Goal: Task Accomplishment & Management: Manage account settings

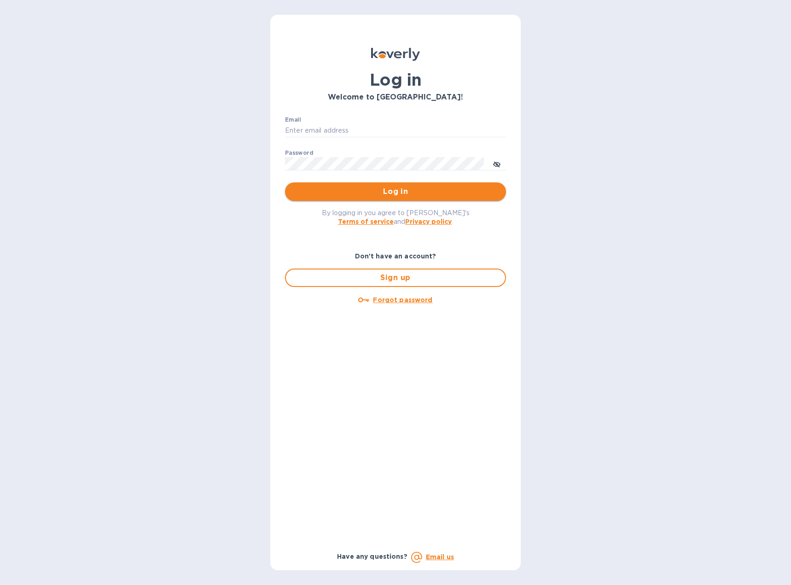
type input "heather@atsshipnow.com"
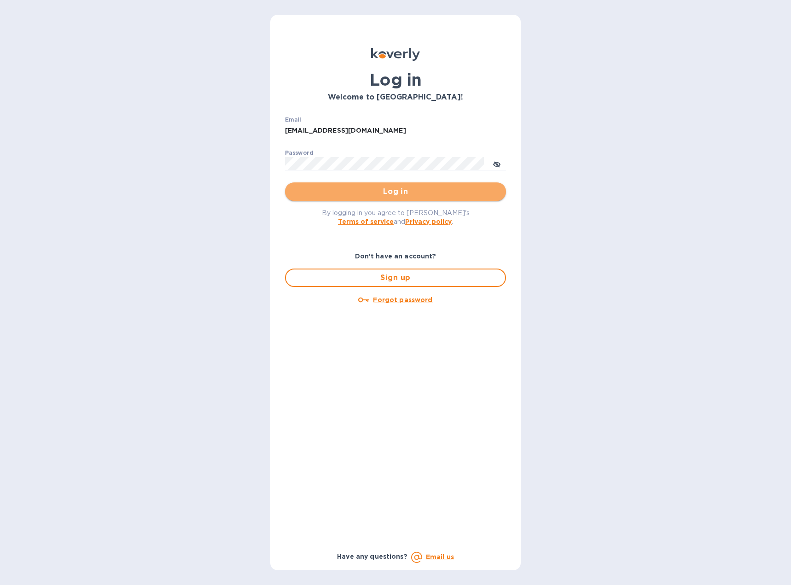
click at [400, 194] on span "Log in" at bounding box center [396, 191] width 206 height 11
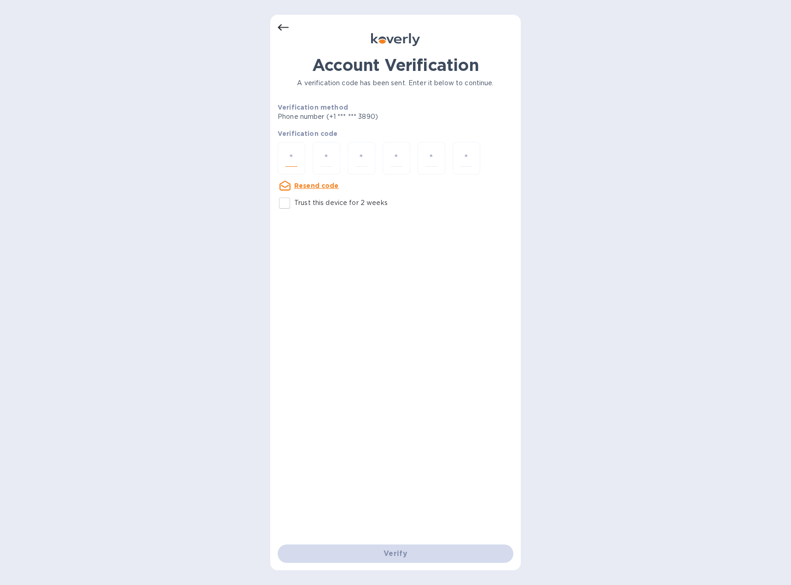
click at [295, 157] on input "number" at bounding box center [292, 158] width 12 height 17
click at [296, 157] on input "number" at bounding box center [292, 158] width 12 height 17
type input "9"
type input "3"
type input "1"
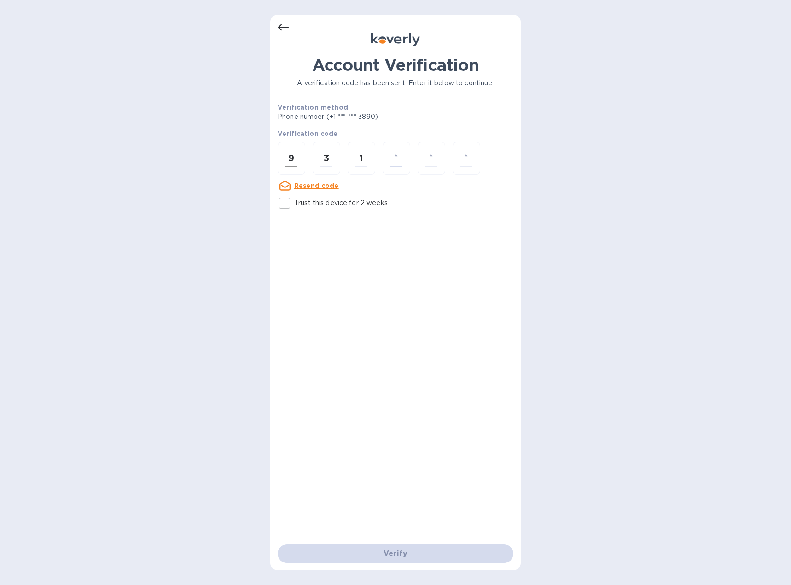
type input "3"
type input "1"
type input "2"
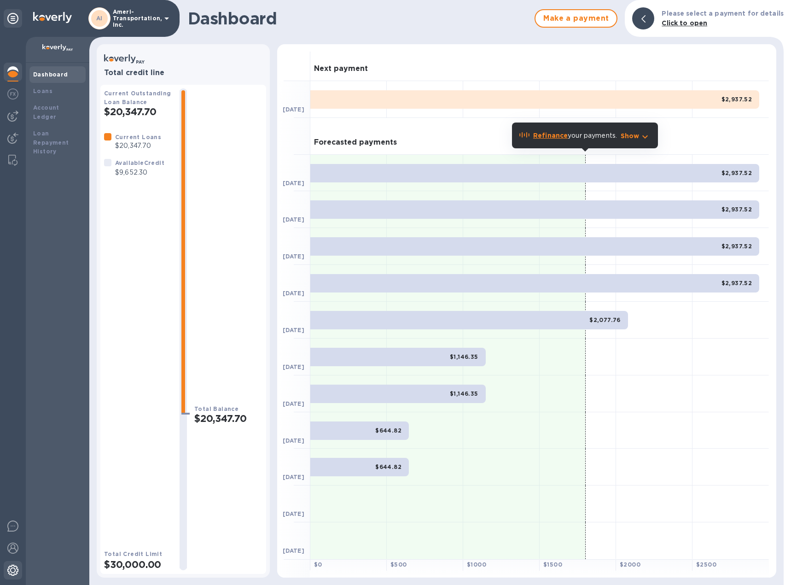
click at [12, 568] on img at bounding box center [12, 570] width 11 height 11
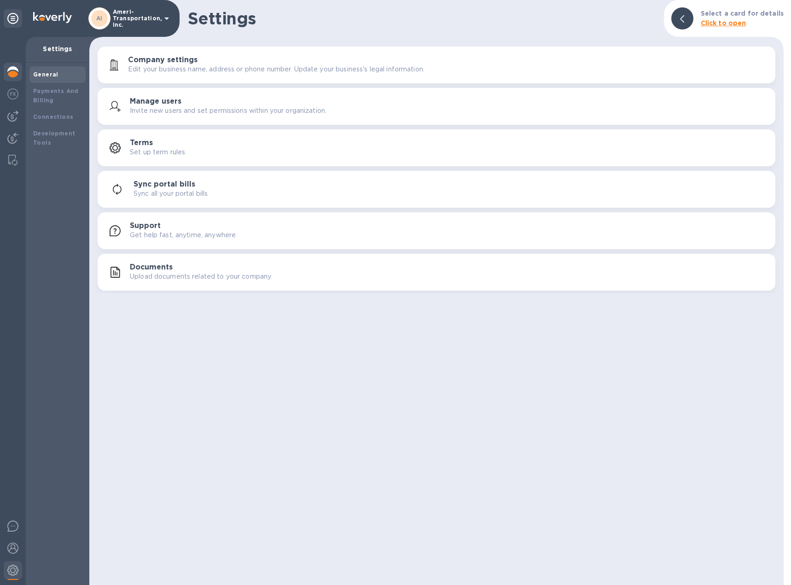
click at [13, 71] on img at bounding box center [12, 71] width 11 height 11
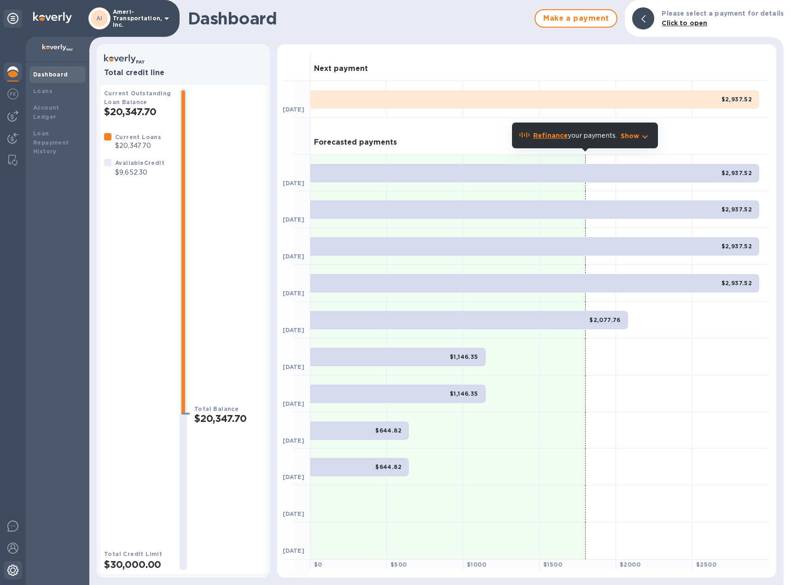
click at [12, 570] on img at bounding box center [12, 570] width 11 height 11
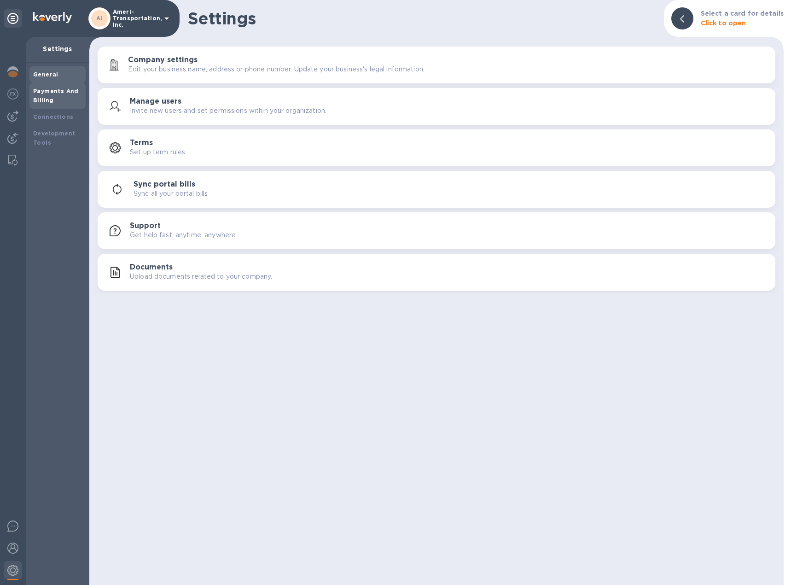
click at [51, 87] on div "Payments And Billing" at bounding box center [57, 96] width 49 height 18
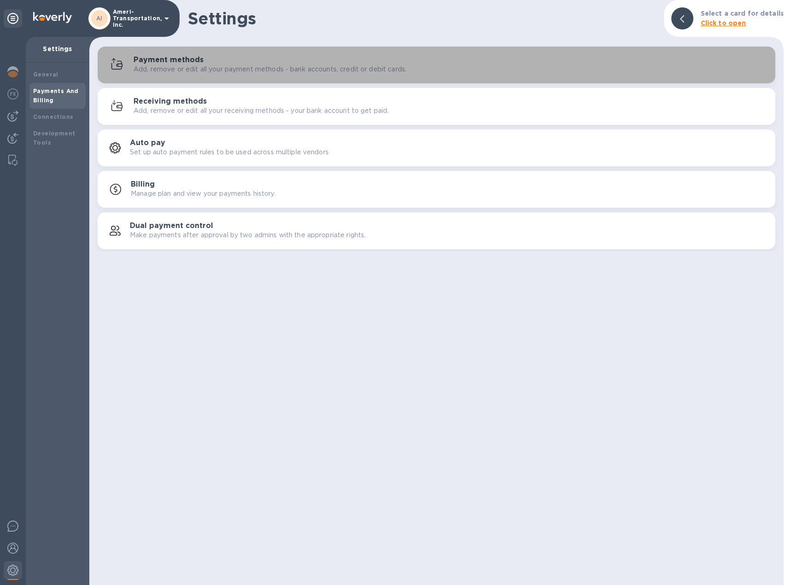
click at [152, 62] on h3 "Payment methods" at bounding box center [169, 60] width 70 height 9
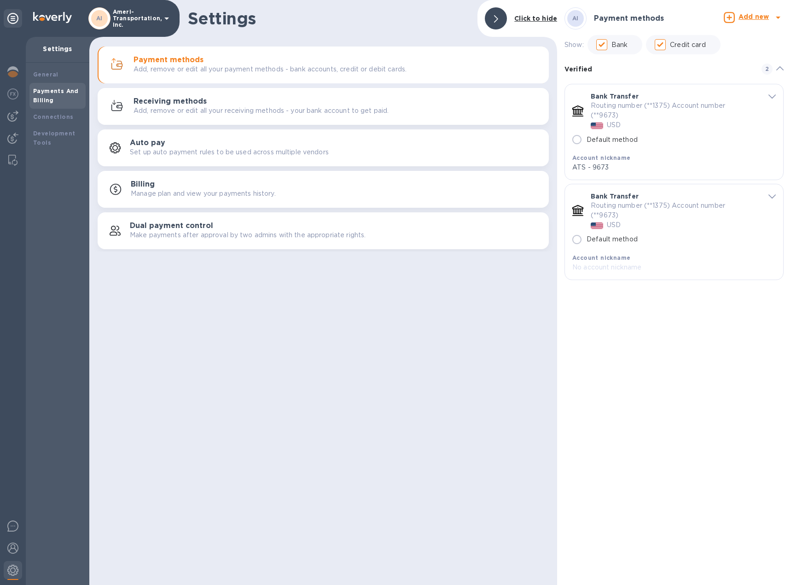
click at [756, 16] on b "Add new" at bounding box center [754, 16] width 30 height 7
click at [735, 57] on b "Bank account" at bounding box center [728, 56] width 47 height 7
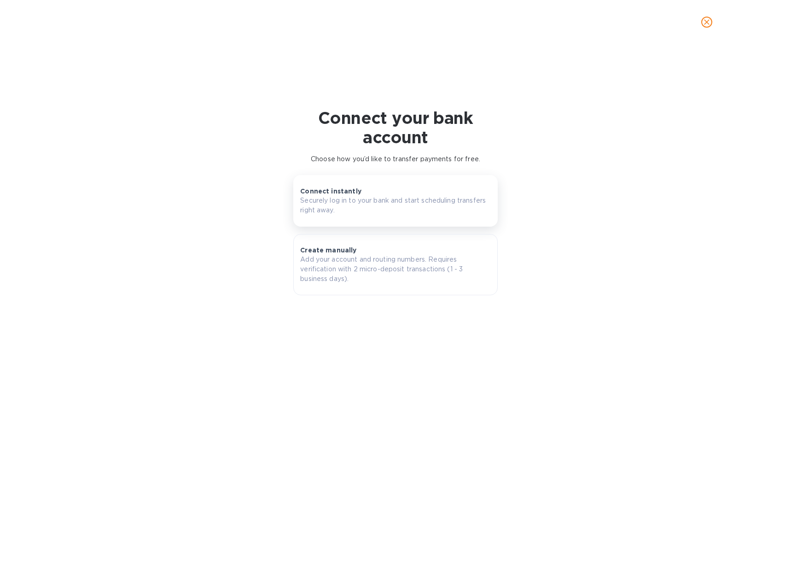
click at [395, 211] on p "Securely log in to your bank and start scheduling transfers right away." at bounding box center [395, 205] width 190 height 19
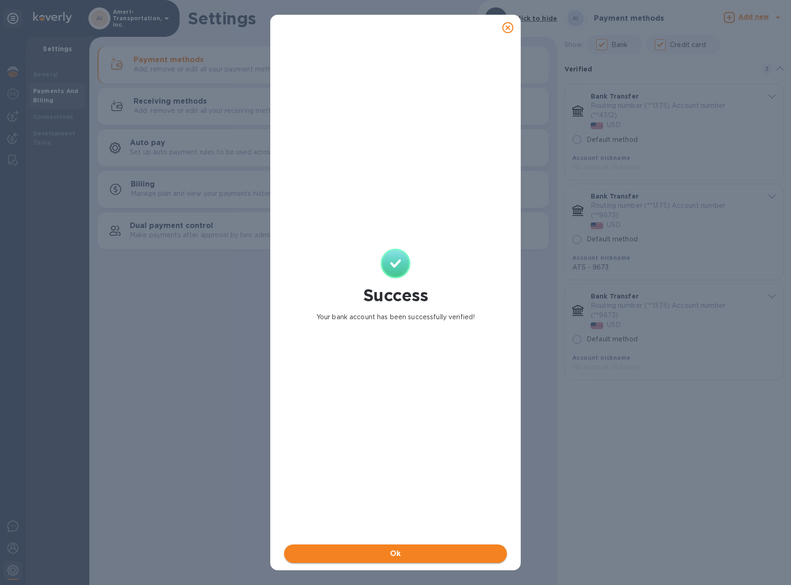
click at [393, 553] on span "Ok" at bounding box center [396, 553] width 208 height 11
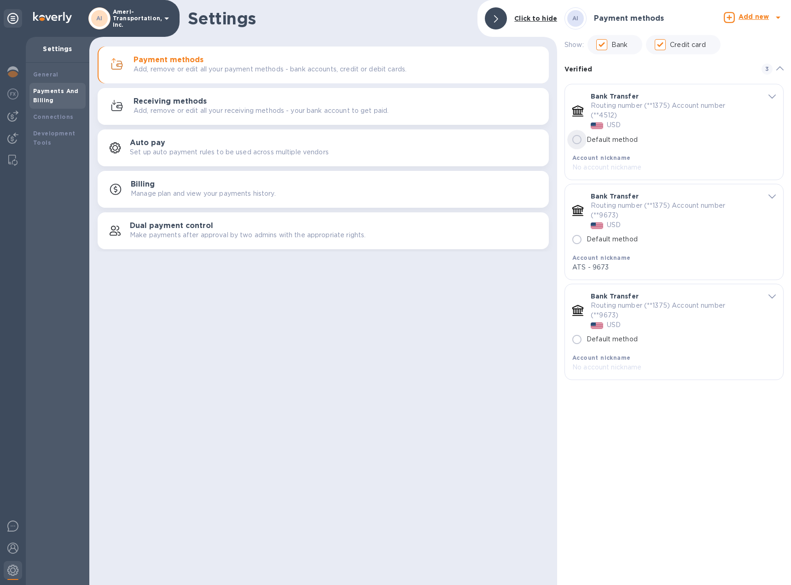
click at [574, 140] on input "Default method" at bounding box center [577, 139] width 19 height 19
radio input "true"
click at [773, 199] on span "default-method" at bounding box center [772, 196] width 7 height 9
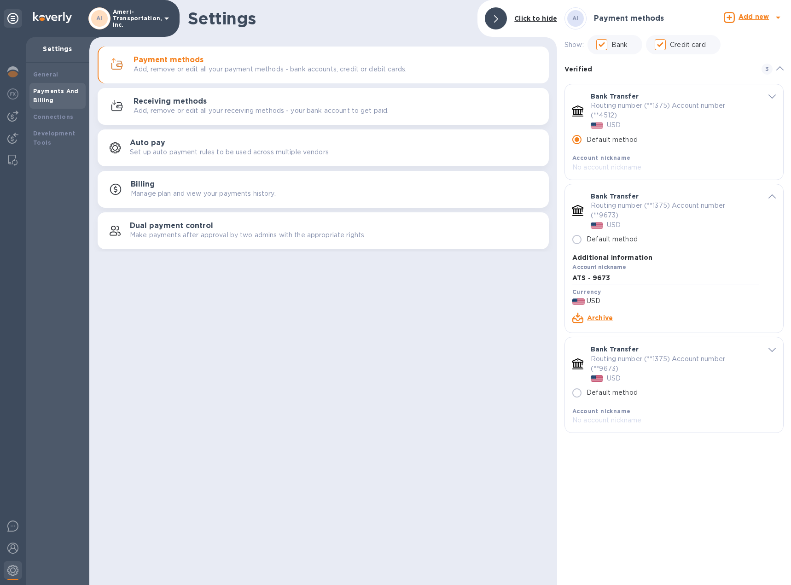
click at [600, 317] on link "Archive" at bounding box center [600, 317] width 26 height 7
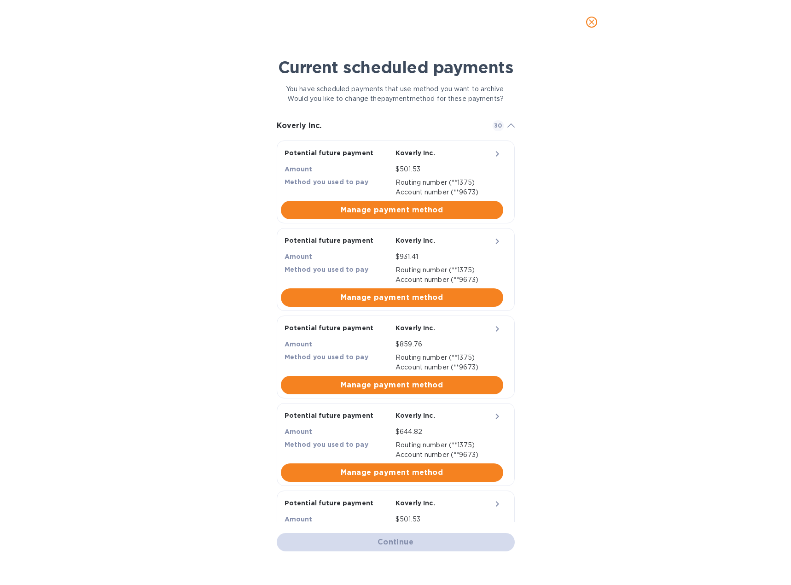
click at [410, 545] on div "Continue" at bounding box center [396, 542] width 246 height 26
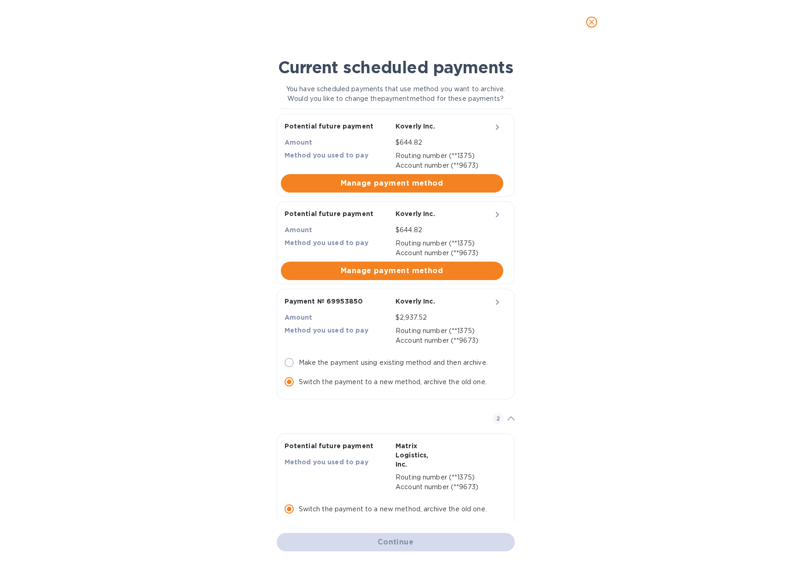
scroll to position [2485, 0]
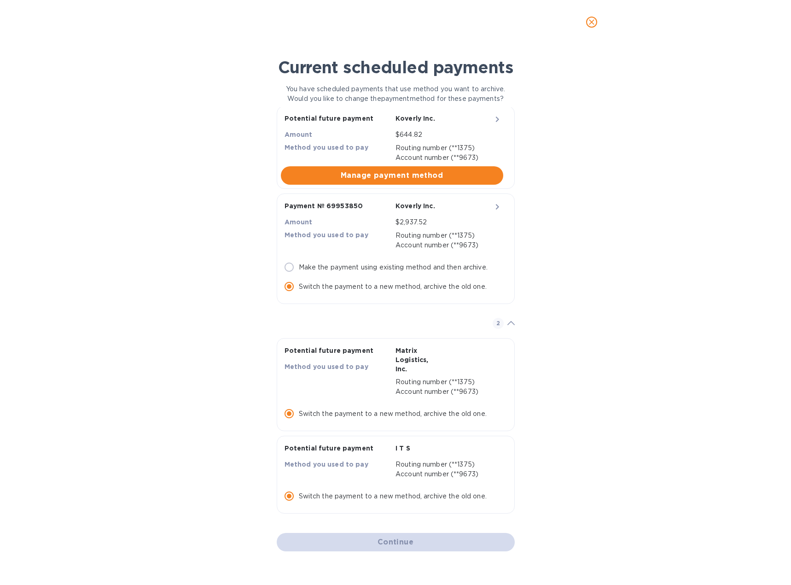
click at [592, 23] on icon "close" at bounding box center [591, 22] width 9 height 9
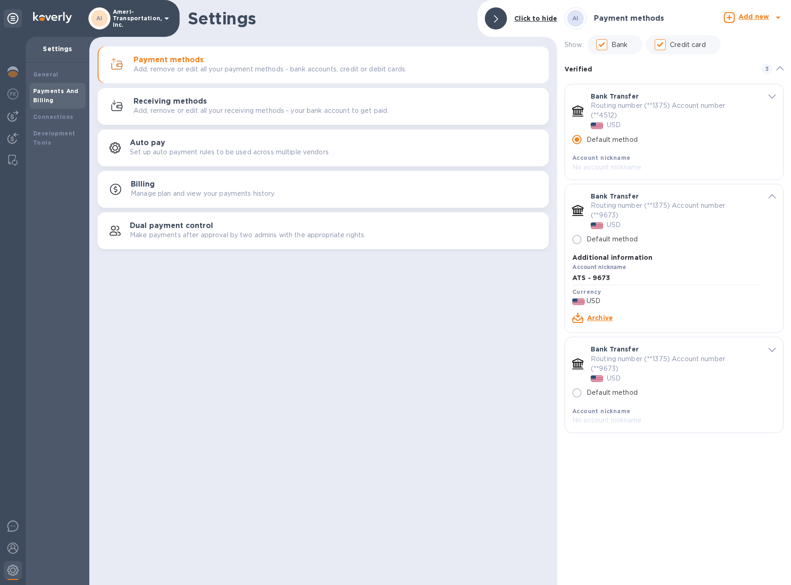
scroll to position [2149, 0]
click at [662, 46] on input "Credit card" at bounding box center [660, 44] width 19 height 19
checkbox input "false"
click at [138, 189] on p "Manage plan and view your payments history." at bounding box center [203, 194] width 145 height 10
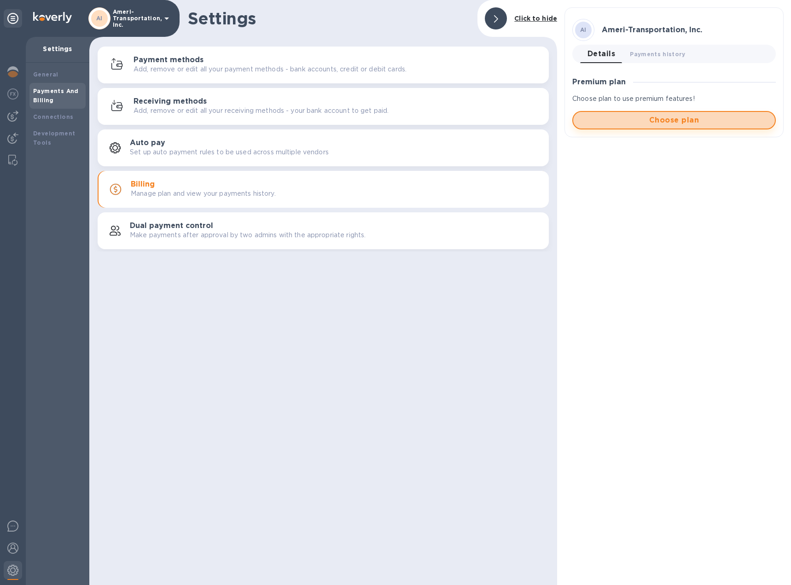
click at [693, 123] on span "Choose plan" at bounding box center [674, 120] width 187 height 11
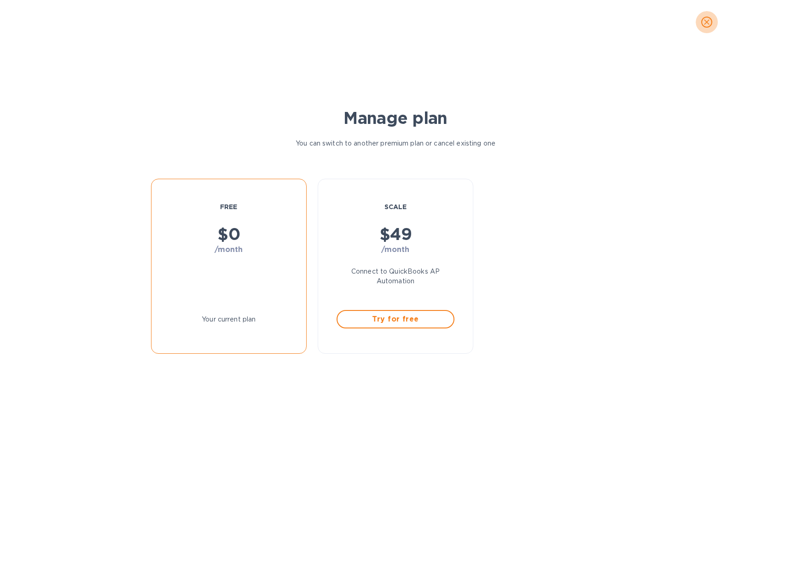
click at [711, 22] on icon "close" at bounding box center [707, 22] width 9 height 9
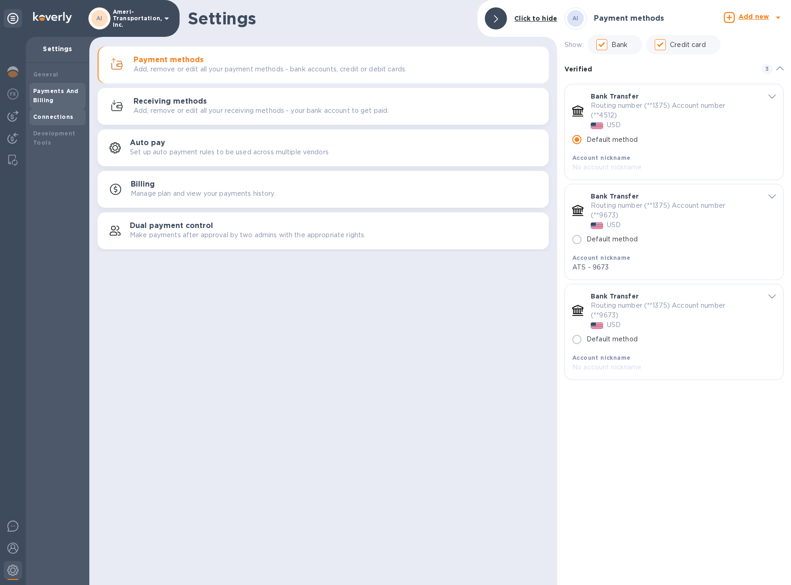
click at [48, 116] on b "Connections" at bounding box center [53, 116] width 40 height 7
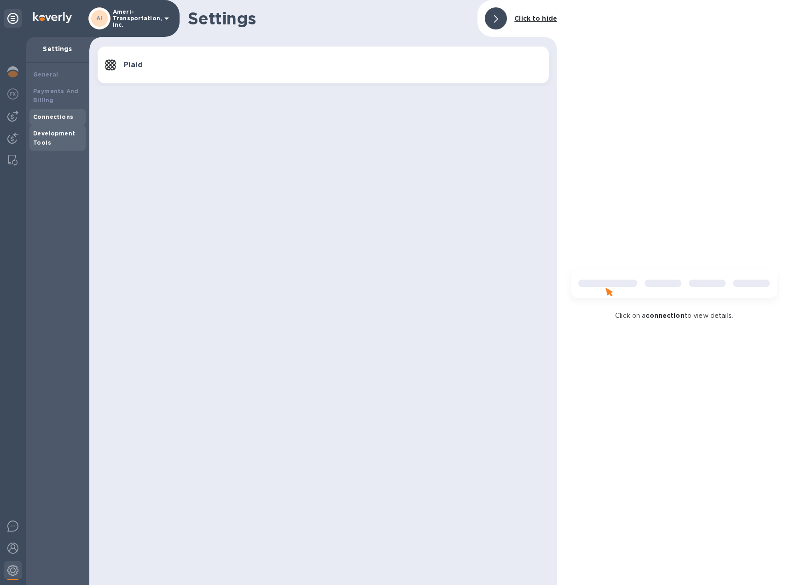
click at [51, 135] on b "Development Tools" at bounding box center [54, 138] width 42 height 16
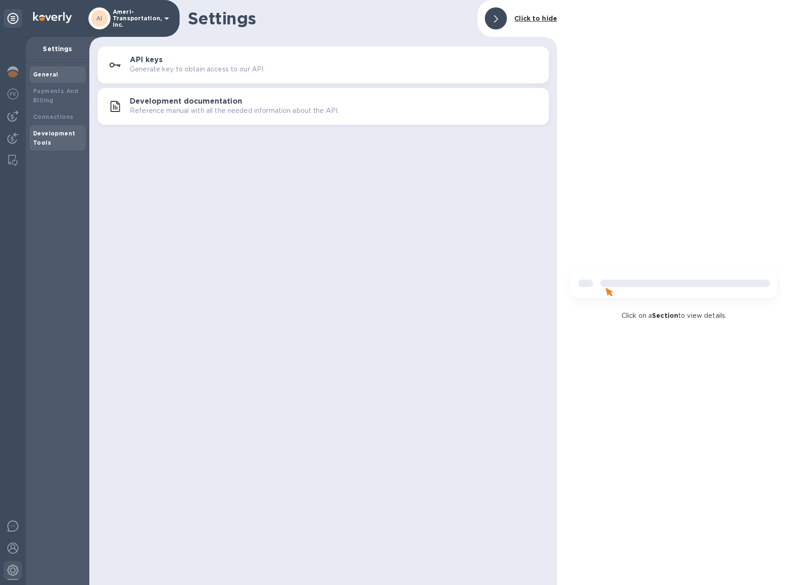
click at [54, 75] on b "General" at bounding box center [45, 74] width 25 height 7
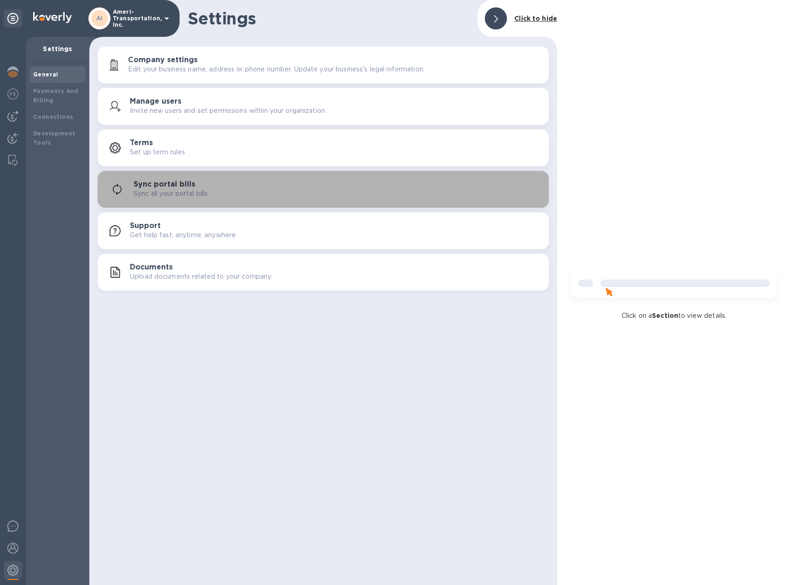
click at [170, 187] on h3 "Sync portal bills" at bounding box center [165, 184] width 62 height 9
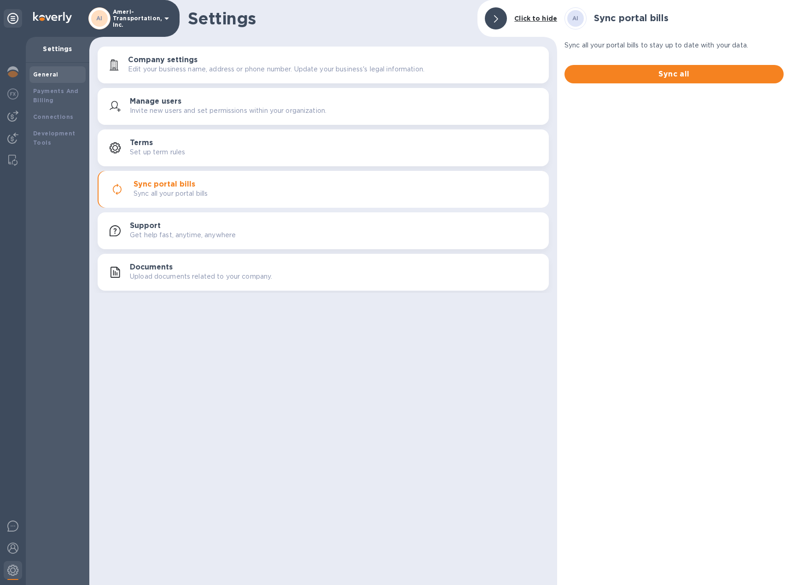
click at [167, 68] on p "Edit your business name, address or phone number. Update your business's legal …" at bounding box center [276, 69] width 297 height 10
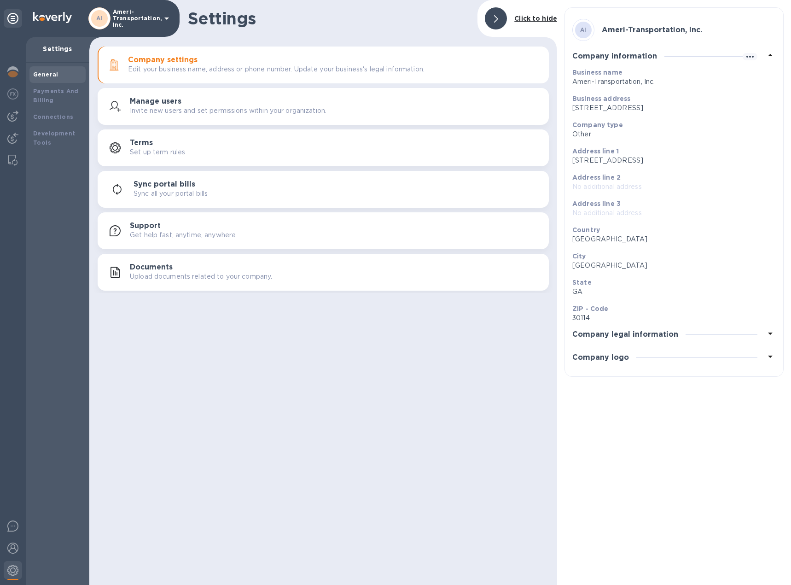
click at [158, 109] on p "Invite new users and set permissions within your organization." at bounding box center [228, 111] width 197 height 10
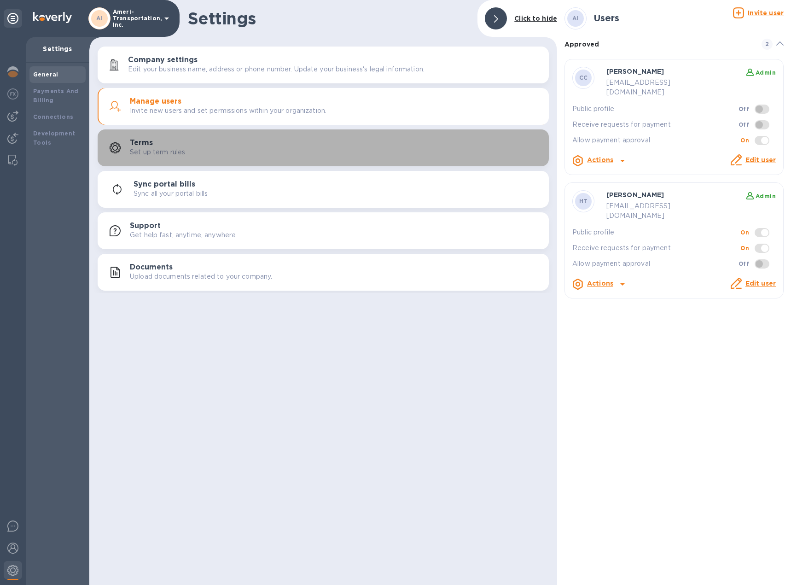
click at [167, 148] on p "Set up term rules" at bounding box center [157, 152] width 55 height 10
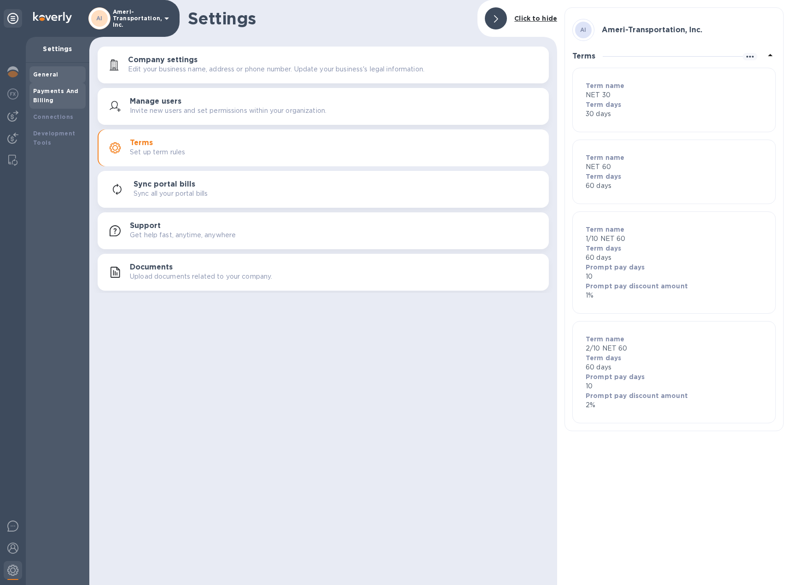
click at [49, 93] on b "Payments And Billing" at bounding box center [56, 96] width 46 height 16
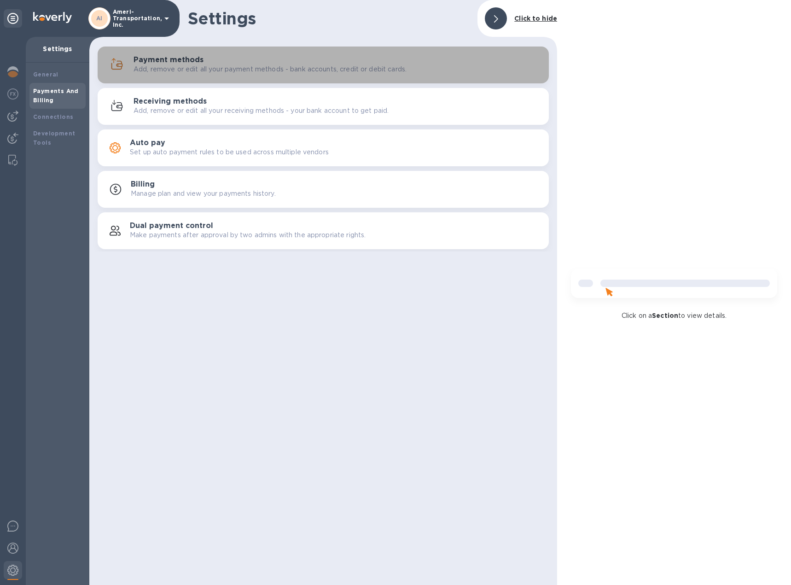
click at [293, 66] on p "Add, remove or edit all your payment methods - bank accounts, credit or debit c…" at bounding box center [270, 69] width 273 height 10
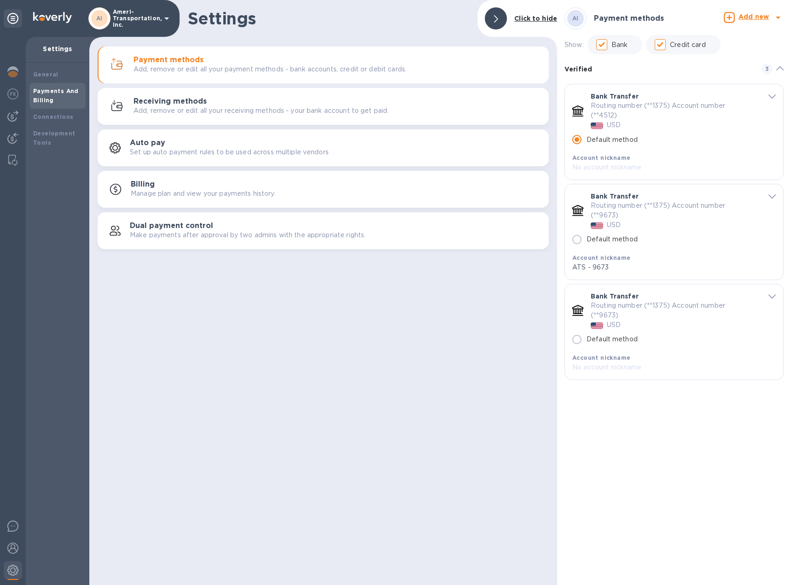
click at [208, 198] on p "Manage plan and view your payments history." at bounding box center [203, 194] width 145 height 10
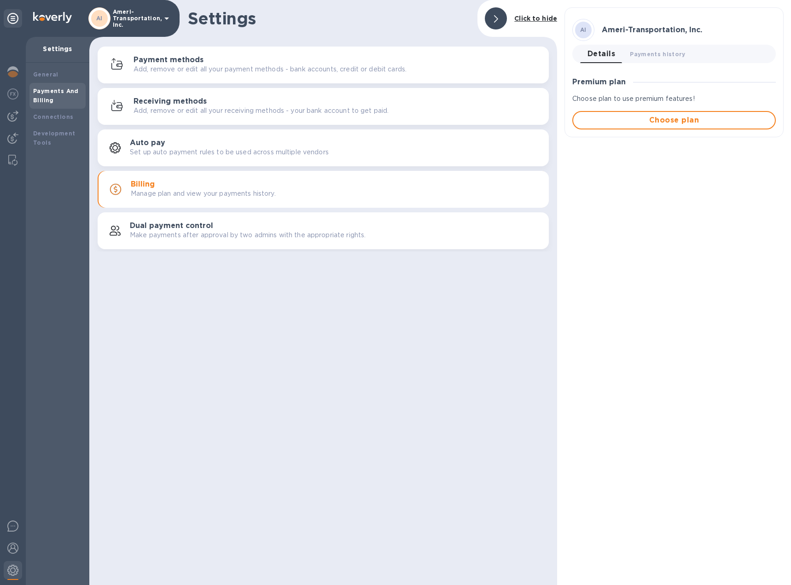
click at [166, 153] on p "Set up auto payment rules to be used across multiple vendors" at bounding box center [229, 152] width 199 height 10
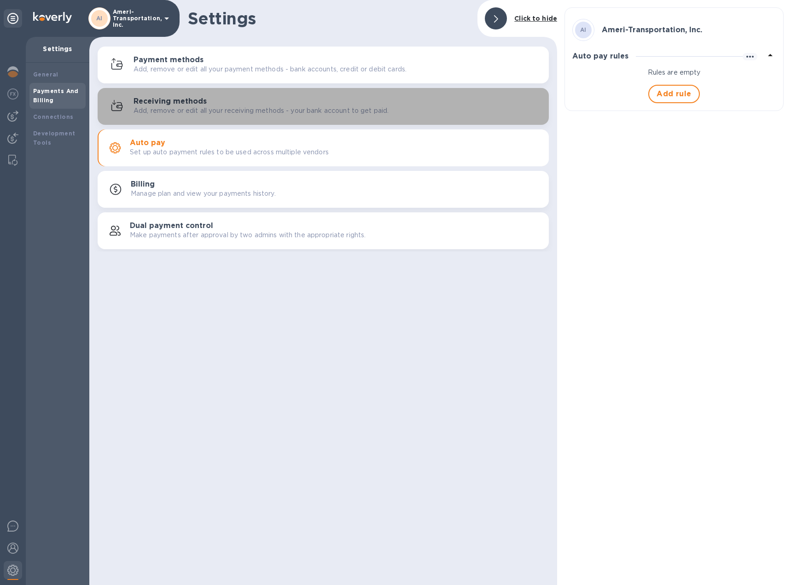
click at [174, 102] on h3 "Receiving methods" at bounding box center [170, 101] width 73 height 9
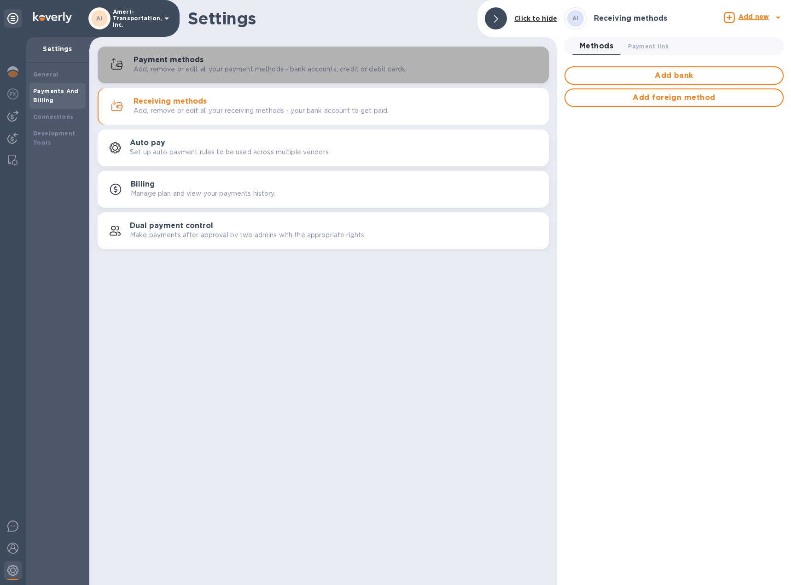
click at [167, 71] on p "Add, remove or edit all your payment methods - bank accounts, credit or debit c…" at bounding box center [270, 69] width 273 height 10
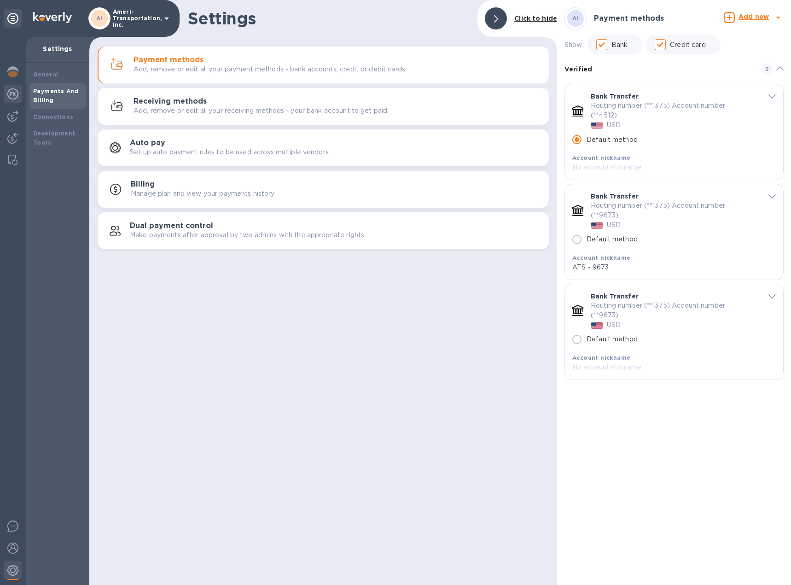
click at [13, 93] on img at bounding box center [12, 93] width 11 height 11
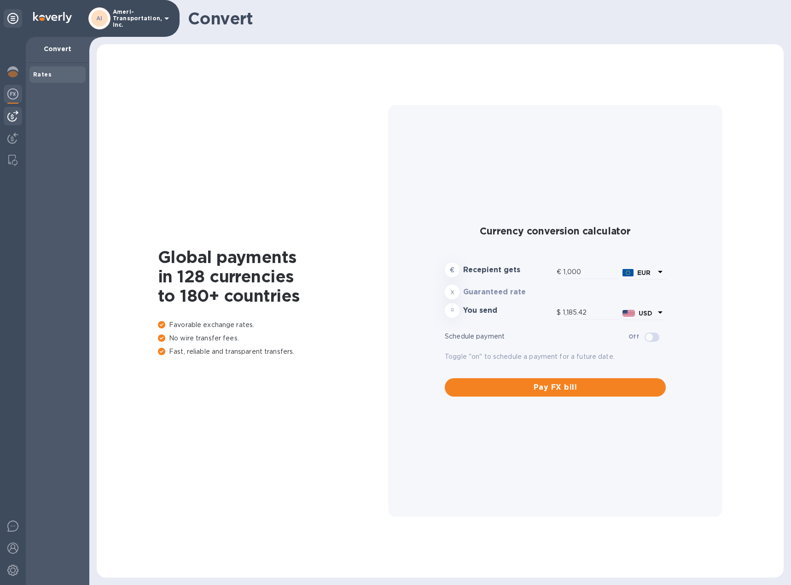
click at [13, 113] on img at bounding box center [12, 116] width 11 height 11
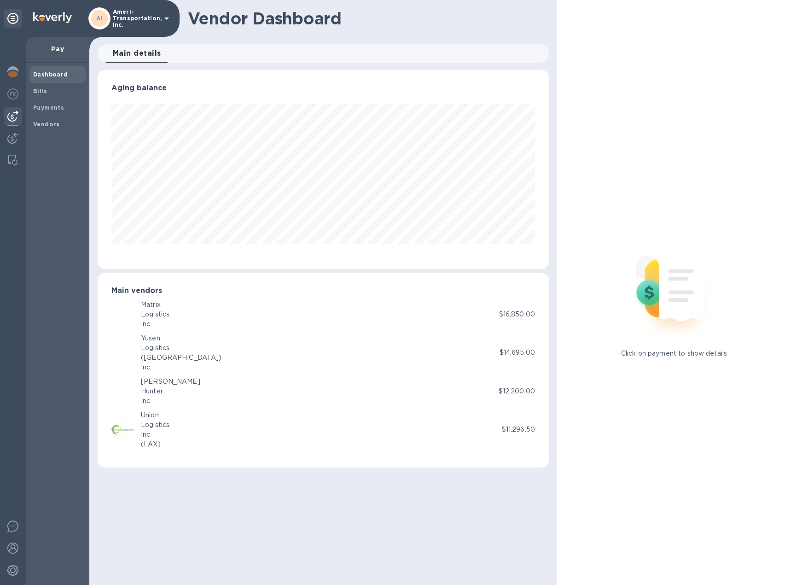
scroll to position [199, 451]
click at [36, 90] on b "Bills" at bounding box center [40, 91] width 14 height 7
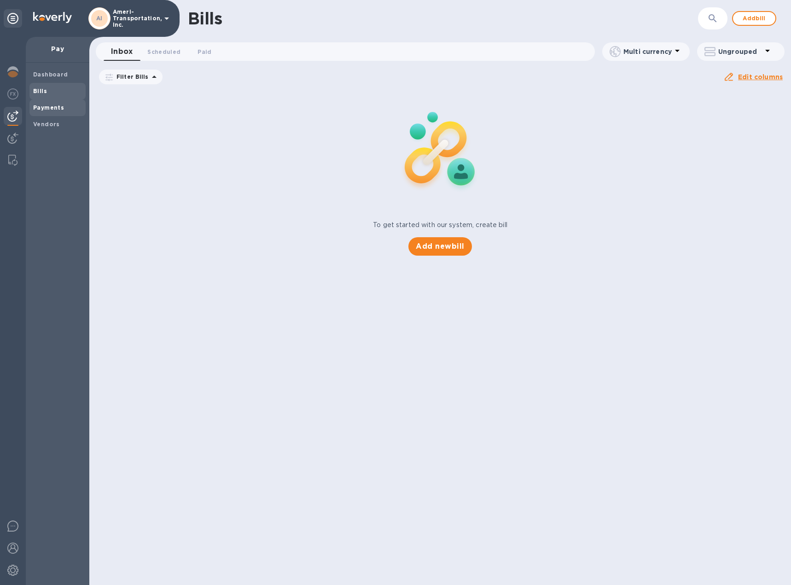
click at [45, 107] on b "Payments" at bounding box center [48, 107] width 31 height 7
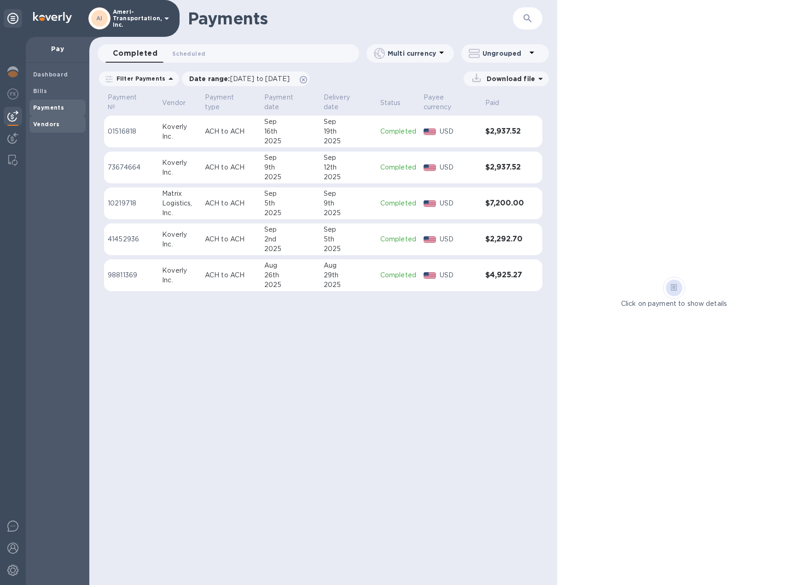
click at [45, 126] on b "Vendors" at bounding box center [46, 124] width 27 height 7
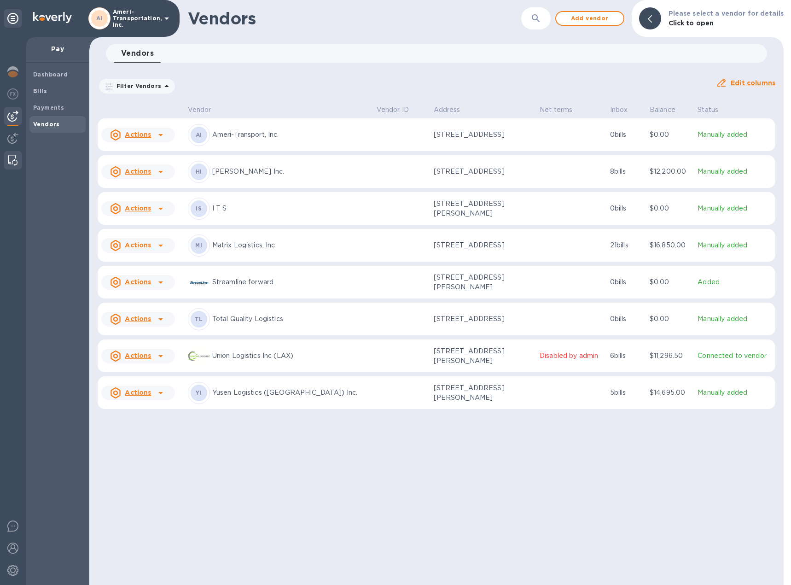
click at [10, 161] on img at bounding box center [12, 160] width 9 height 11
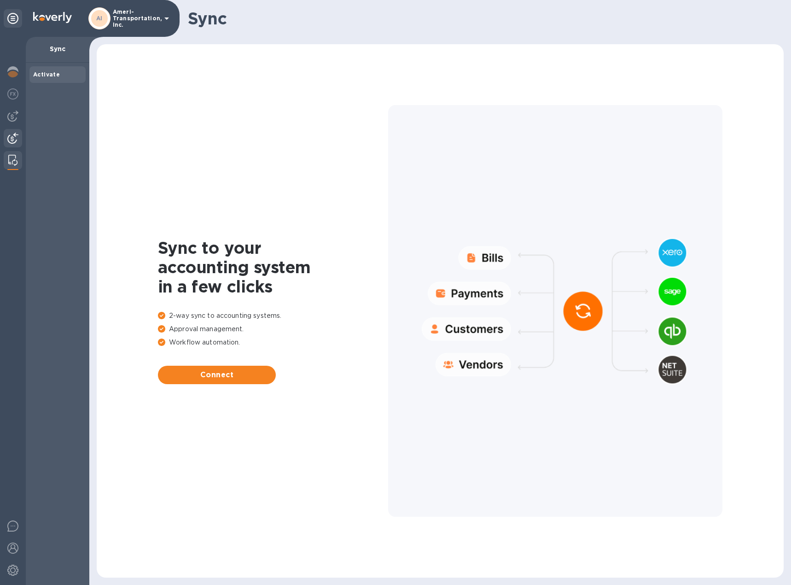
click at [11, 139] on img at bounding box center [12, 138] width 11 height 11
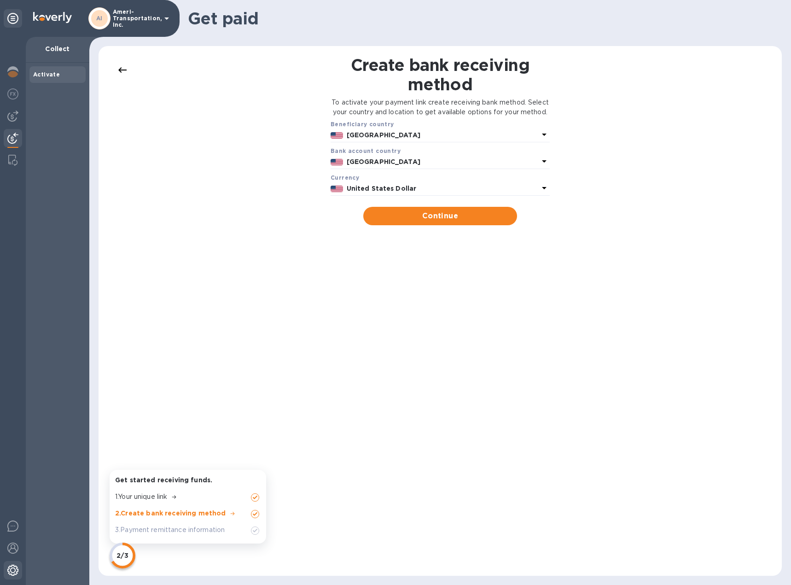
click at [12, 572] on img at bounding box center [12, 570] width 11 height 11
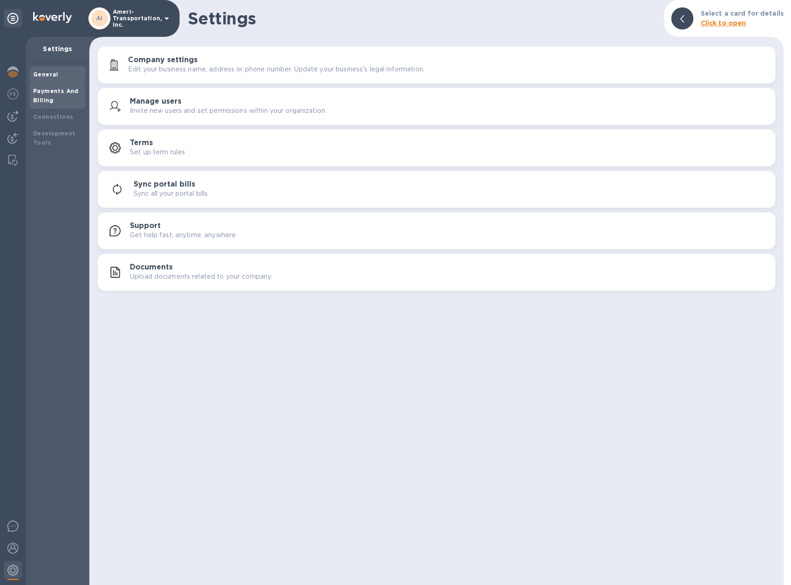
click at [49, 97] on b "Payments And Billing" at bounding box center [56, 96] width 46 height 16
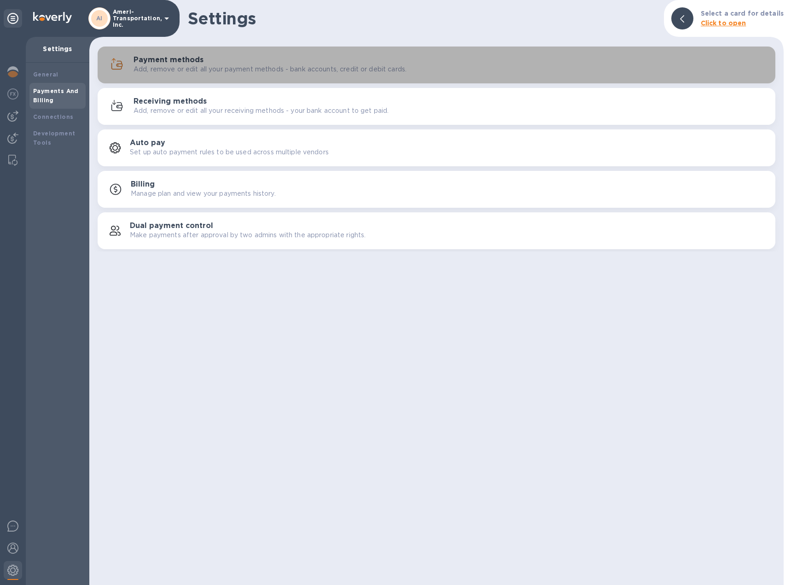
click at [189, 68] on p "Add, remove or edit all your payment methods - bank accounts, credit or debit c…" at bounding box center [270, 69] width 273 height 10
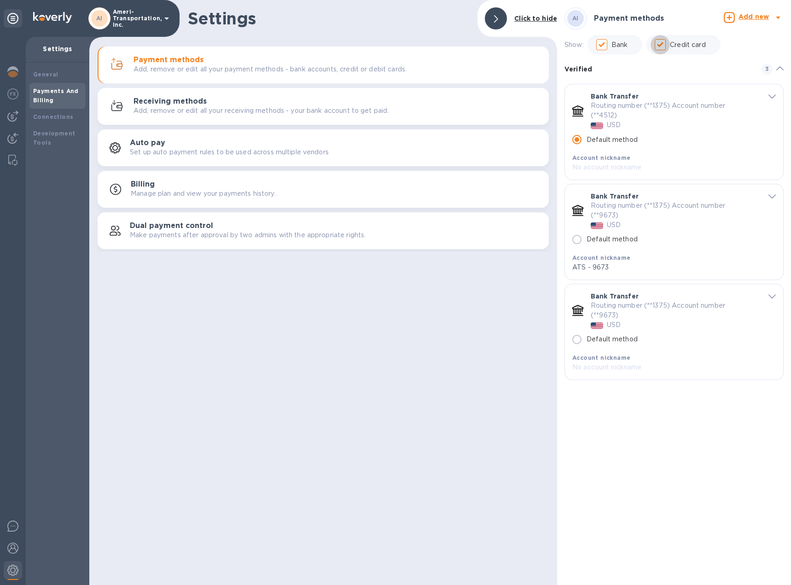
click at [666, 46] on input "Credit card" at bounding box center [660, 44] width 19 height 19
checkbox input "false"
click at [771, 197] on icon "default-method" at bounding box center [772, 196] width 7 height 4
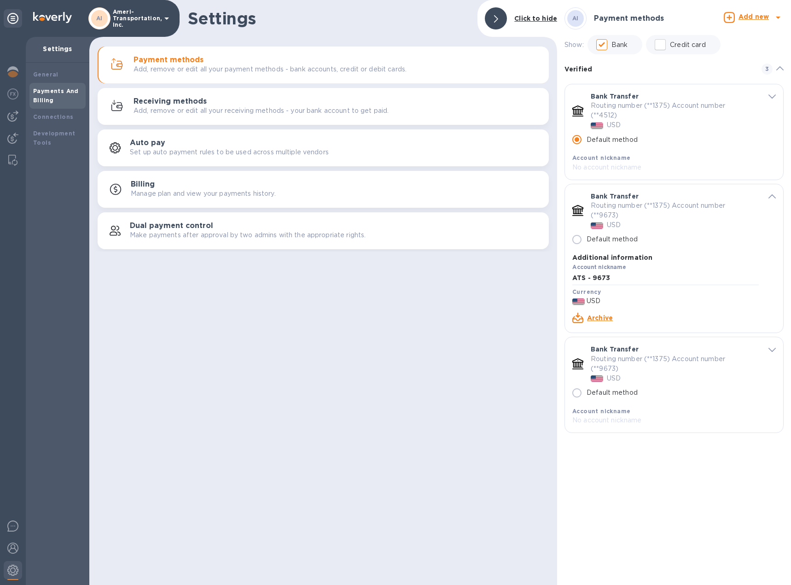
drag, startPoint x: 774, startPoint y: 349, endPoint x: 762, endPoint y: 357, distance: 14.6
click at [774, 349] on icon "default-method" at bounding box center [772, 350] width 7 height 4
click at [603, 471] on link "Archive" at bounding box center [600, 471] width 26 height 7
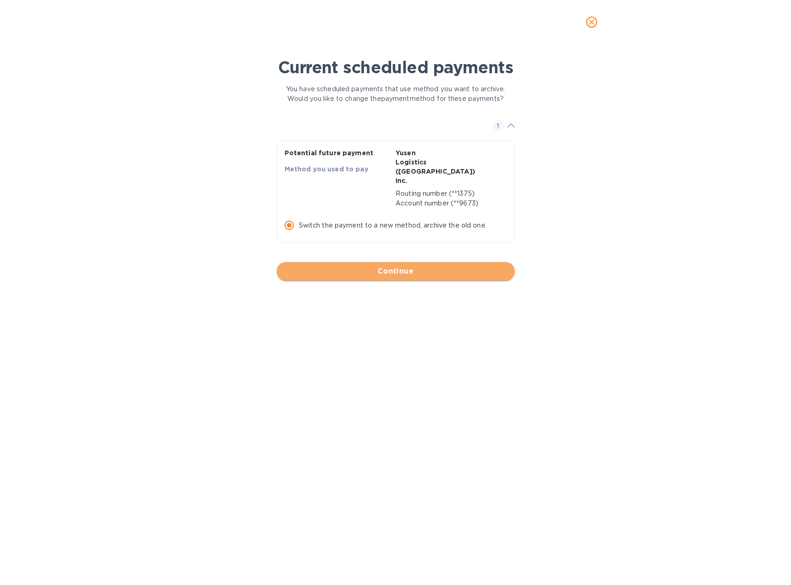
click at [409, 270] on span "Continue" at bounding box center [395, 271] width 223 height 11
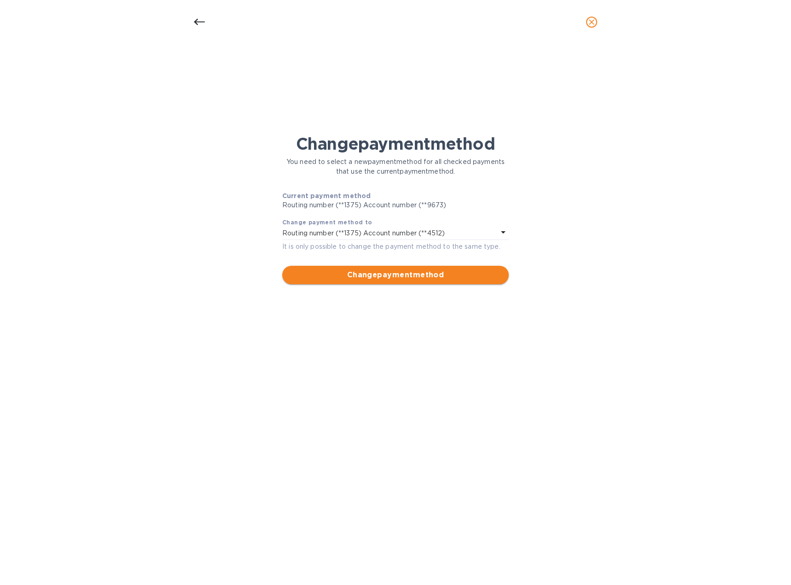
click at [411, 277] on span "Change payment method" at bounding box center [396, 275] width 212 height 11
click at [753, 531] on icon "Close" at bounding box center [755, 533] width 9 height 9
click at [500, 230] on icon at bounding box center [503, 232] width 11 height 11
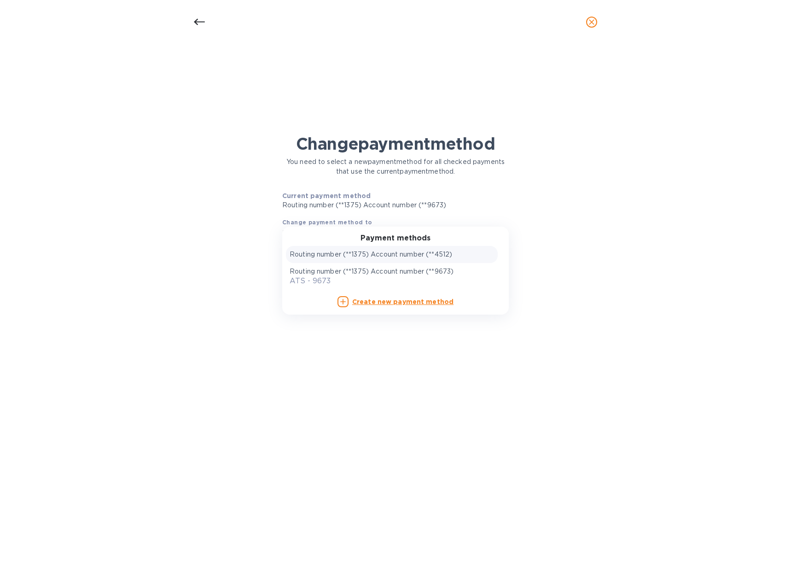
click at [356, 255] on p "Routing number (**1375) Account number (**4512)" at bounding box center [371, 255] width 163 height 10
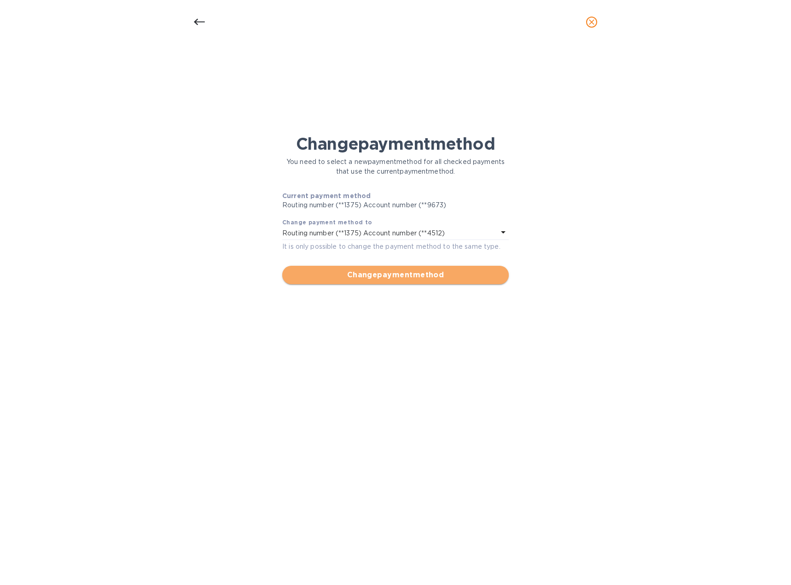
click at [366, 277] on span "Change payment method" at bounding box center [396, 275] width 212 height 11
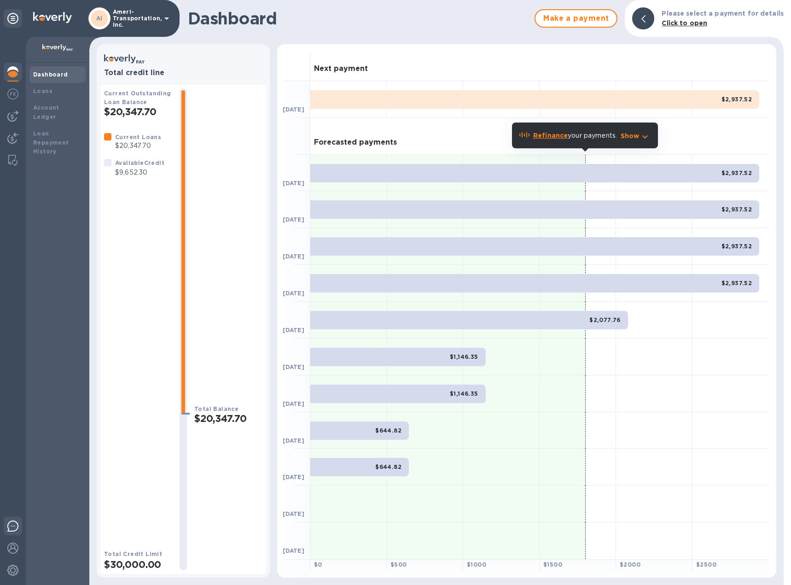
click at [10, 527] on img at bounding box center [12, 526] width 11 height 11
click at [639, 137] on p "Show" at bounding box center [630, 135] width 19 height 9
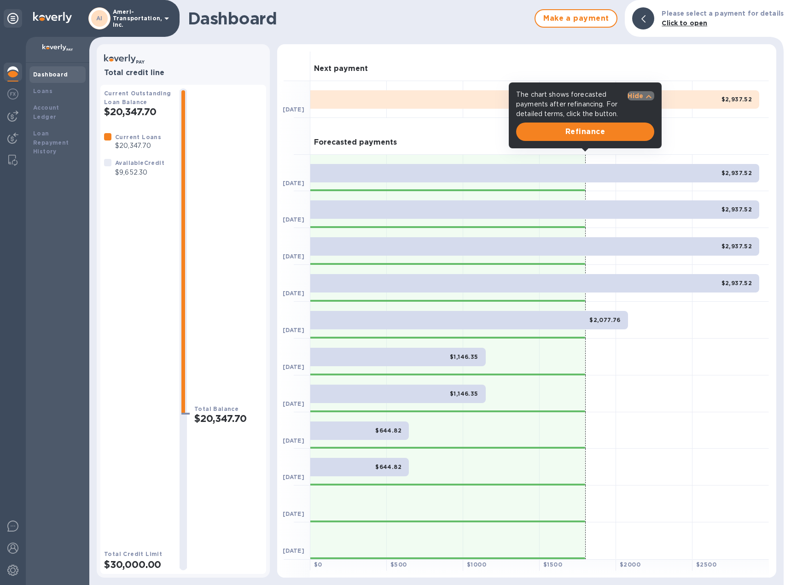
click at [636, 94] on p "Hide" at bounding box center [636, 95] width 16 height 9
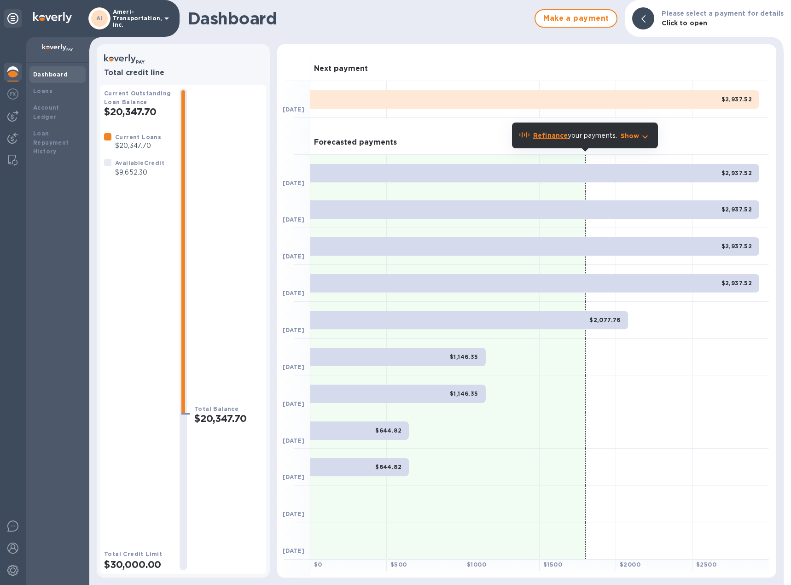
click at [645, 137] on icon "button" at bounding box center [645, 136] width 11 height 11
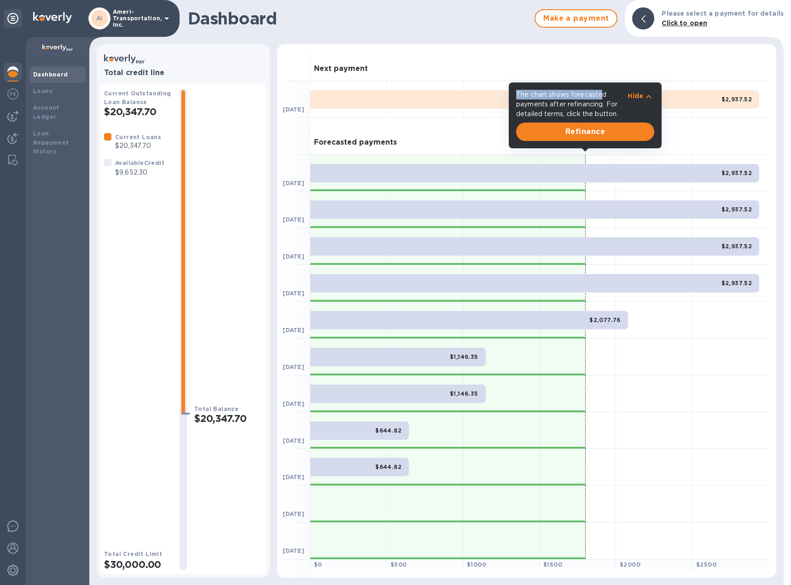
drag, startPoint x: 600, startPoint y: 94, endPoint x: 515, endPoint y: 93, distance: 84.8
click at [515, 93] on div "The chart shows forecasted payments after refinancing. For detailed terms, clic…" at bounding box center [586, 104] width 142 height 33
click at [645, 96] on icon "button" at bounding box center [649, 96] width 11 height 11
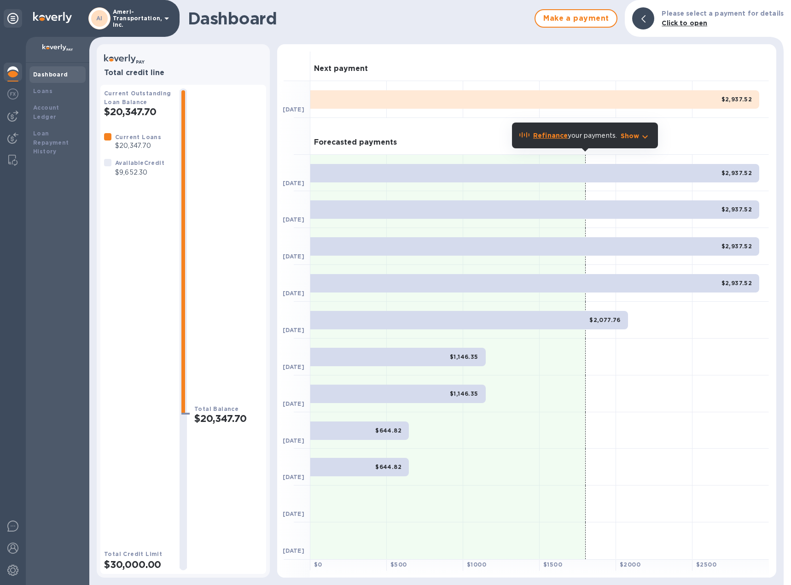
click at [629, 133] on p "Show" at bounding box center [630, 135] width 19 height 9
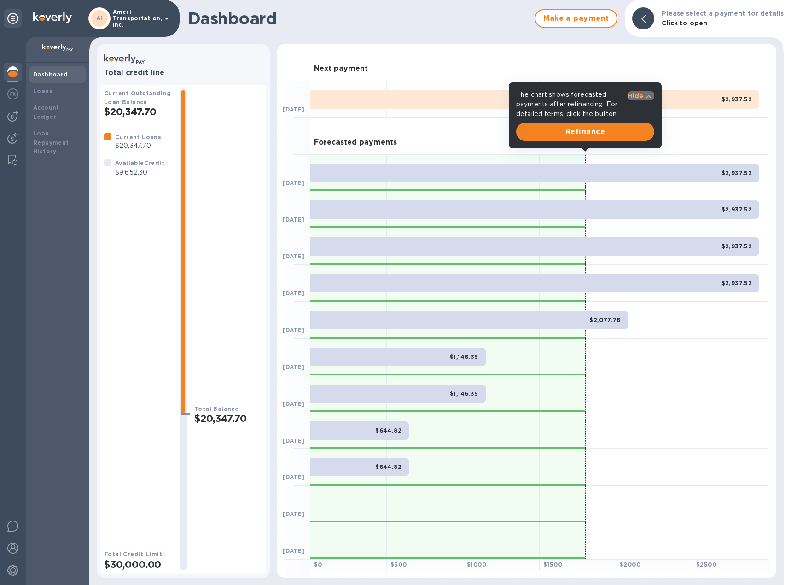
click at [649, 93] on icon "button" at bounding box center [649, 96] width 11 height 11
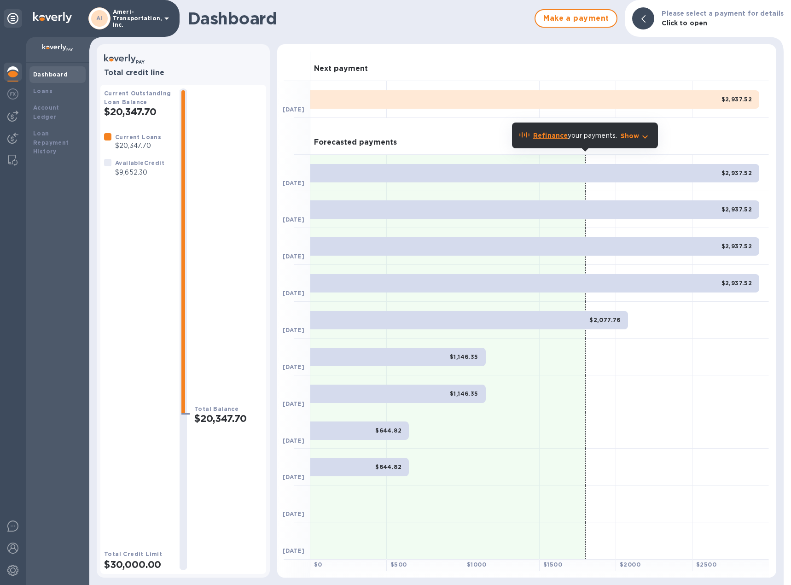
click at [583, 158] on div at bounding box center [448, 173] width 275 height 37
click at [586, 158] on div at bounding box center [449, 173] width 276 height 37
click at [709, 138] on div "Forecasted payments" at bounding box center [540, 136] width 459 height 37
click at [627, 135] on p "Show" at bounding box center [630, 135] width 19 height 9
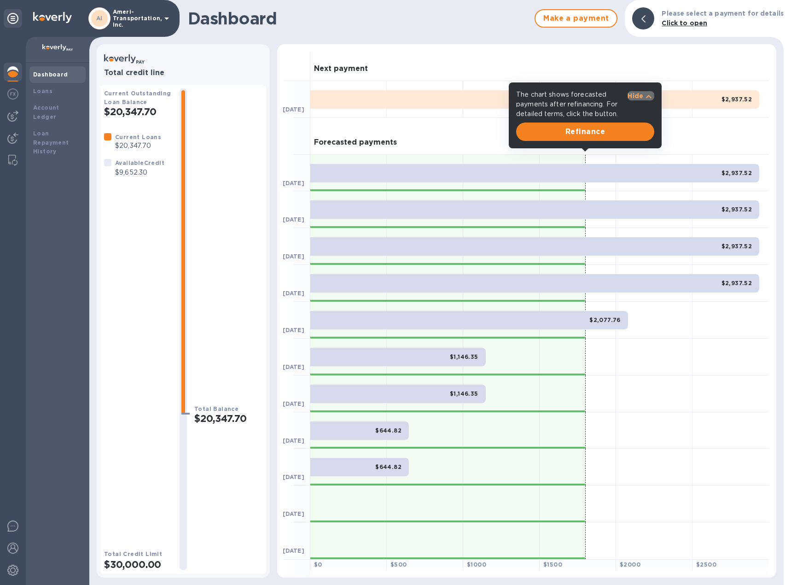
click at [638, 95] on p "Hide" at bounding box center [636, 95] width 16 height 9
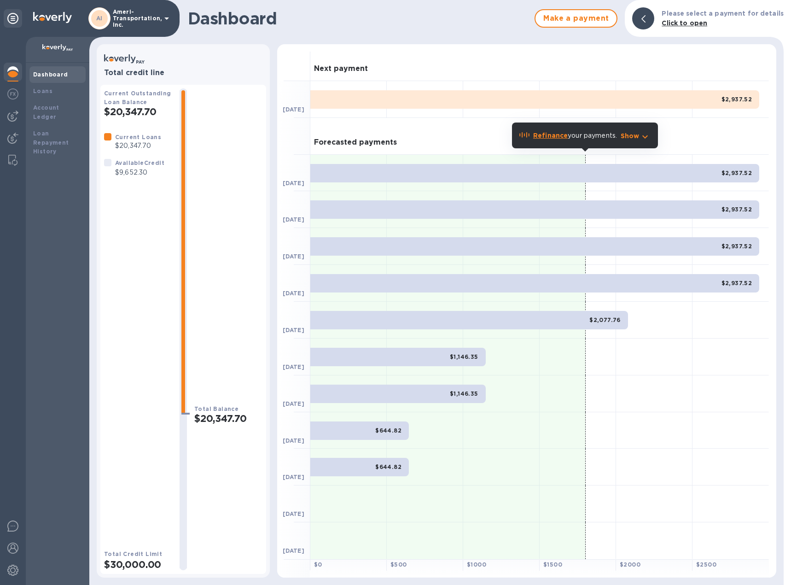
click at [729, 132] on div "Forecasted payments" at bounding box center [540, 136] width 459 height 37
